Goal: Task Accomplishment & Management: Use online tool/utility

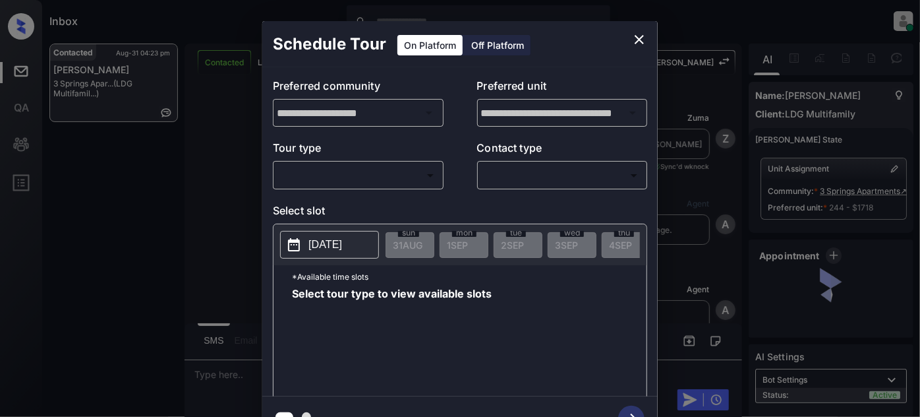
scroll to position [5137, 0]
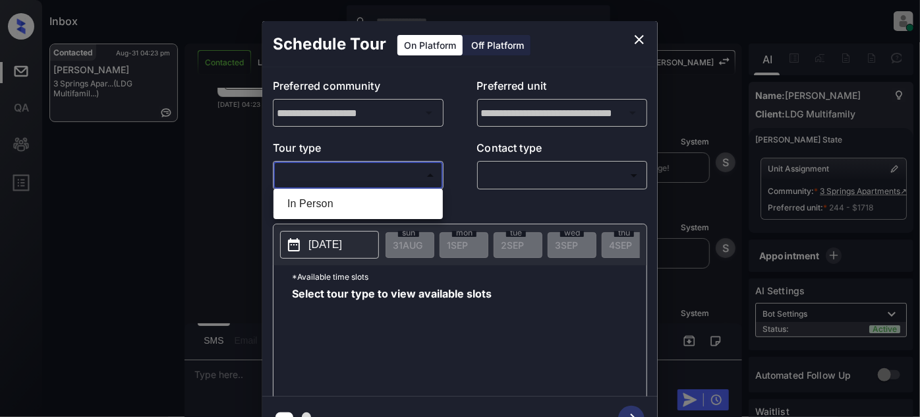
click at [402, 181] on body "Inbox [PERSON_NAME] Online Set yourself offline Set yourself on break Profile S…" at bounding box center [460, 208] width 920 height 417
click at [359, 205] on li "In Person" at bounding box center [358, 204] width 163 height 24
type input "********"
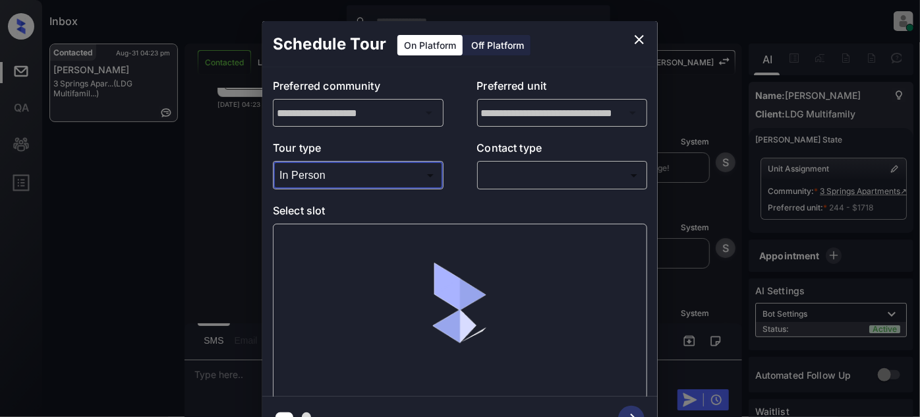
click at [559, 165] on body "Inbox [PERSON_NAME] Online Set yourself offline Set yourself on break Profile S…" at bounding box center [460, 208] width 920 height 417
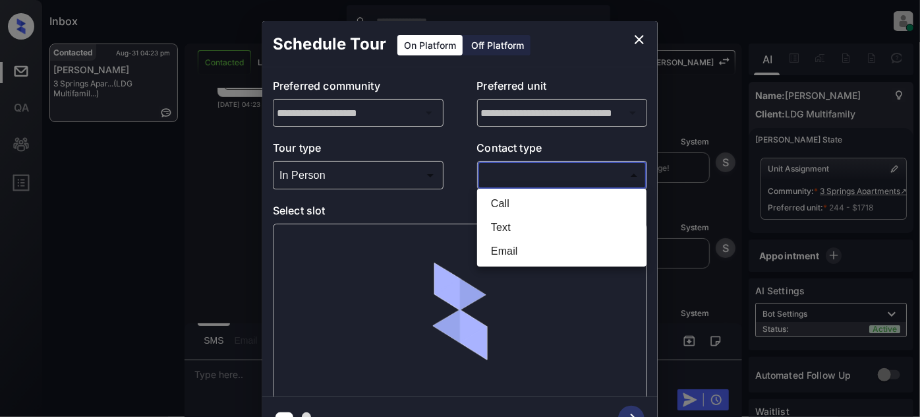
click at [506, 227] on li "Text" at bounding box center [562, 228] width 163 height 24
type input "****"
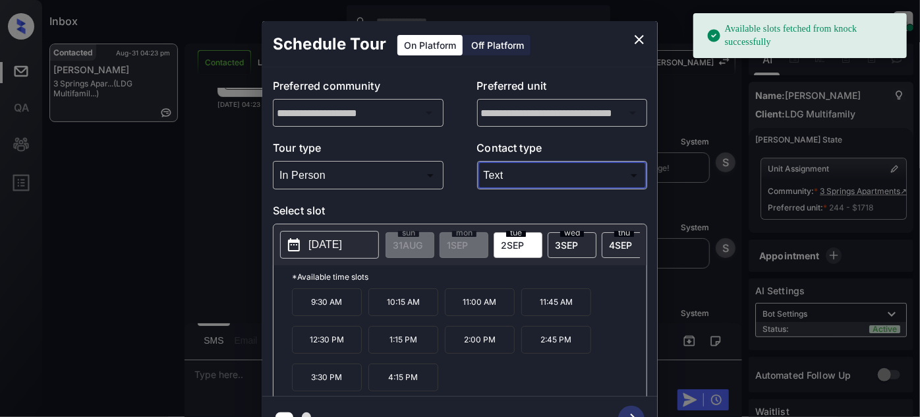
click at [322, 242] on p "[DATE]" at bounding box center [325, 245] width 34 height 16
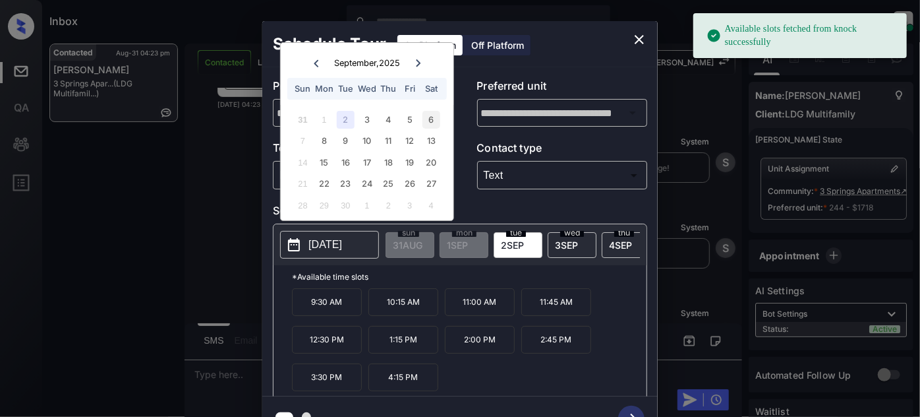
click at [433, 117] on div "6" at bounding box center [432, 120] width 18 height 18
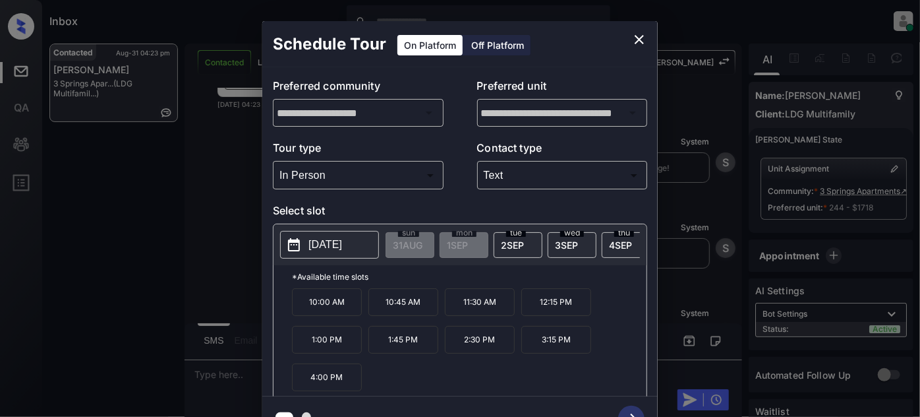
click at [330, 300] on p "10:00 AM" at bounding box center [327, 302] width 70 height 28
click at [634, 409] on icon "button" at bounding box center [631, 418] width 26 height 26
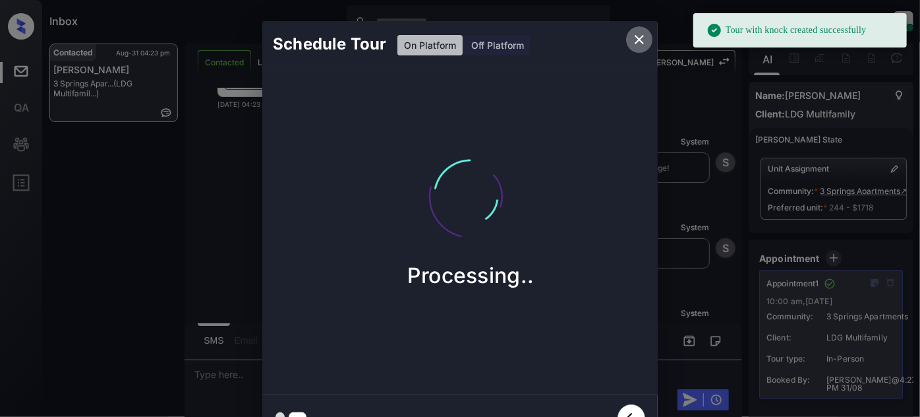
click at [639, 38] on icon "close" at bounding box center [639, 39] width 9 height 9
